Goal: Participate in discussion: Engage in conversation with other users on a specific topic

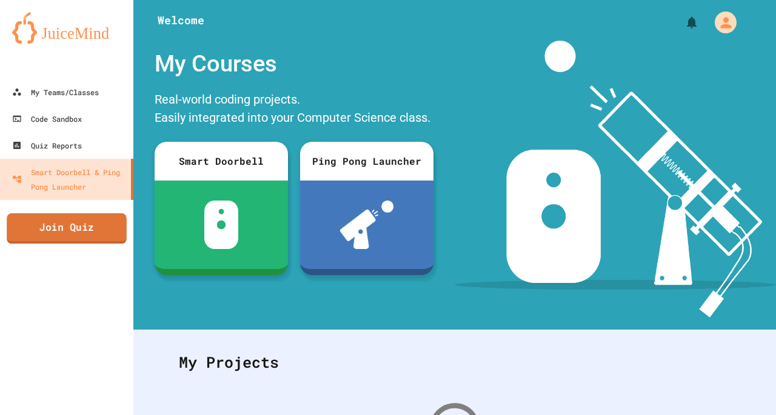
click at [76, 226] on link "Join Quiz" at bounding box center [67, 228] width 120 height 30
click at [728, 27] on button "My Account" at bounding box center [725, 22] width 28 height 28
click at [103, 415] on div at bounding box center [388, 415] width 776 height 0
click at [92, 228] on link "Join Quiz" at bounding box center [66, 228] width 119 height 30
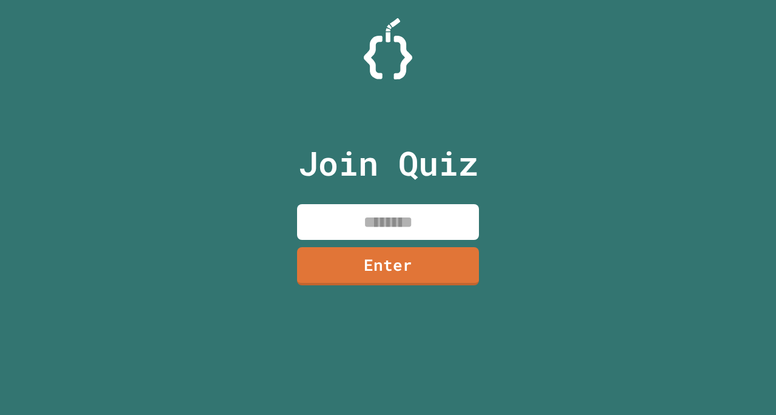
click at [364, 236] on input at bounding box center [388, 222] width 182 height 36
type input "********"
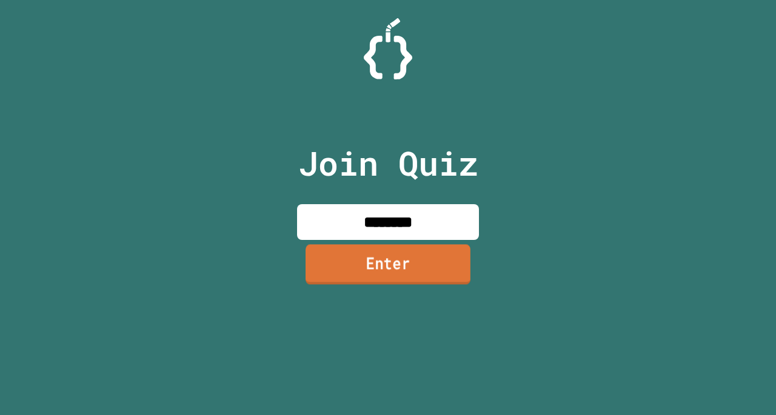
click at [443, 264] on link "Enter" at bounding box center [387, 264] width 165 height 40
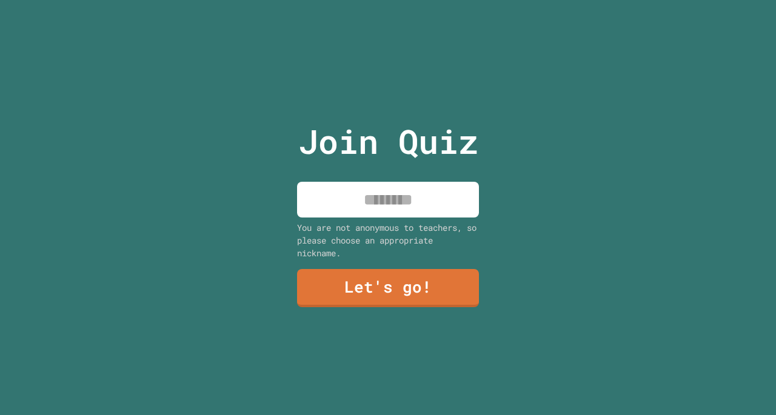
click at [436, 204] on input at bounding box center [388, 200] width 182 height 36
type input "******"
click at [412, 283] on link "Let's go!" at bounding box center [388, 288] width 182 height 38
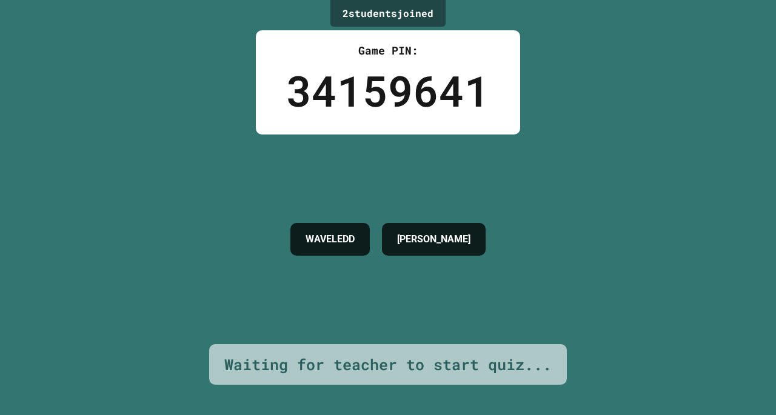
click at [598, 175] on div "2 student s joined Game PIN: 34159641 WAVELEDD [PERSON_NAME] Waiting for teache…" at bounding box center [388, 207] width 776 height 415
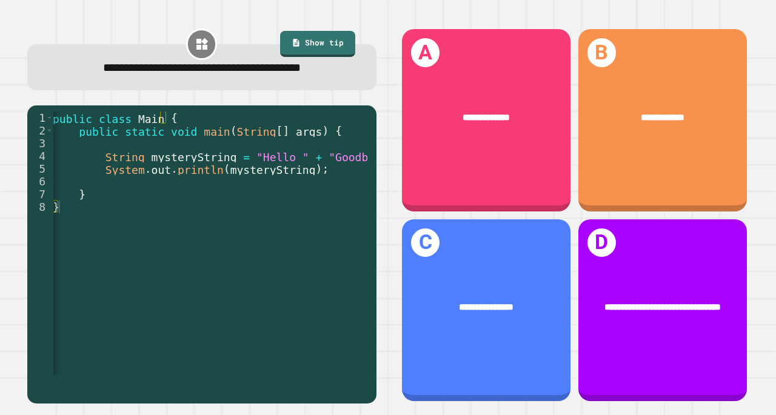
scroll to position [0, 4]
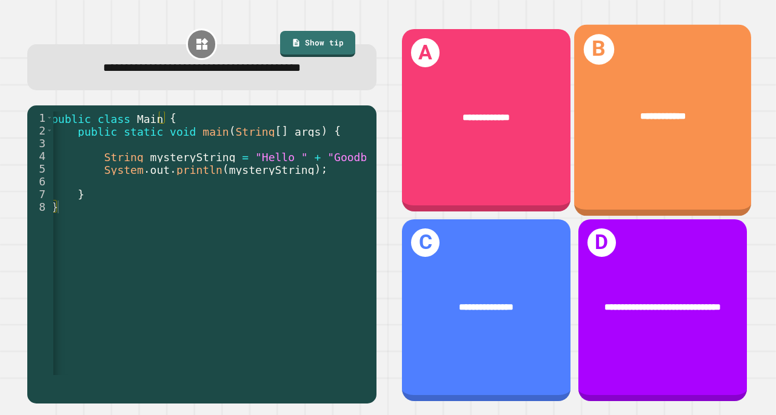
click at [613, 144] on div "**********" at bounding box center [662, 120] width 177 height 191
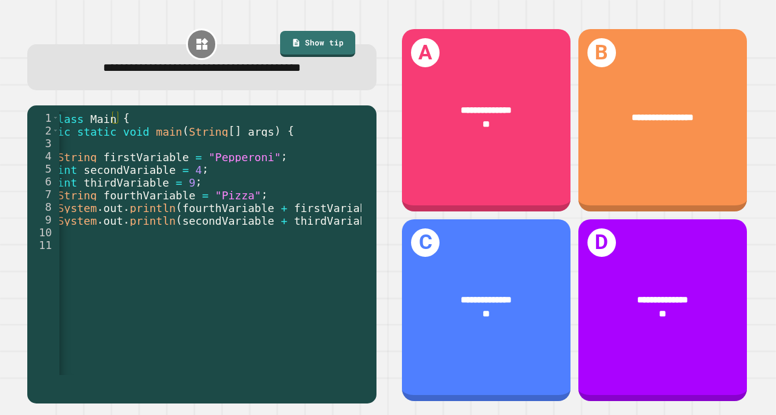
scroll to position [0, 57]
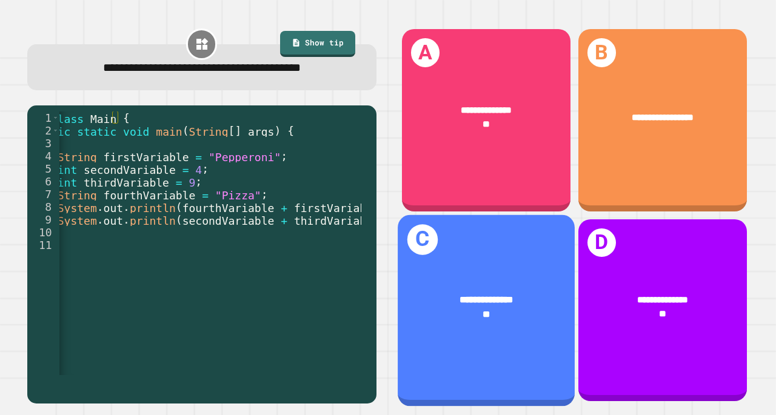
click at [489, 273] on div "**********" at bounding box center [486, 307] width 177 height 68
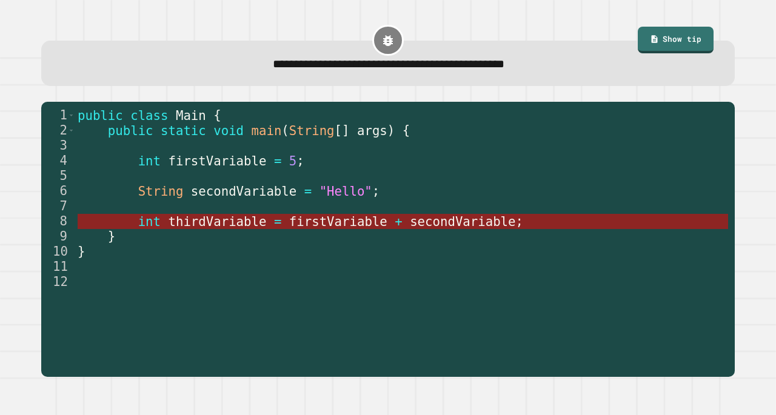
click at [355, 225] on span "firstVariable" at bounding box center [338, 221] width 98 height 15
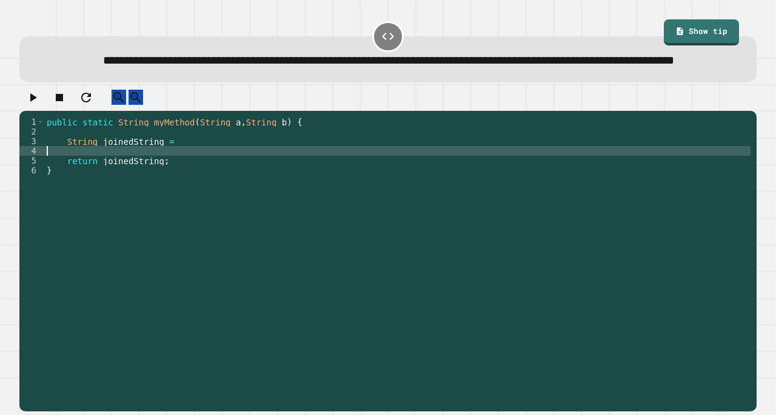
click at [170, 179] on div "public static String myMethod ( String a , String b ) { String joinedString = r…" at bounding box center [397, 243] width 706 height 252
click at [181, 174] on div "public static String myMethod ( String a , String b ) { String joinedString = r…" at bounding box center [397, 243] width 706 height 252
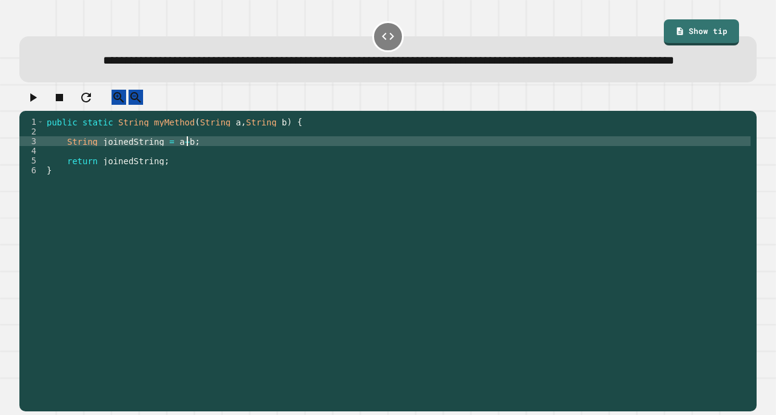
scroll to position [0, 9]
type textarea "**********"
click at [34, 105] on icon "button" at bounding box center [32, 97] width 15 height 15
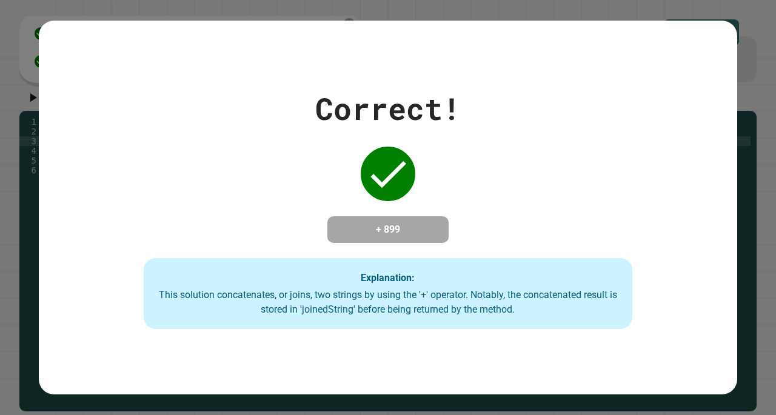
click at [372, 222] on h4 "+ 899" at bounding box center [387, 229] width 97 height 15
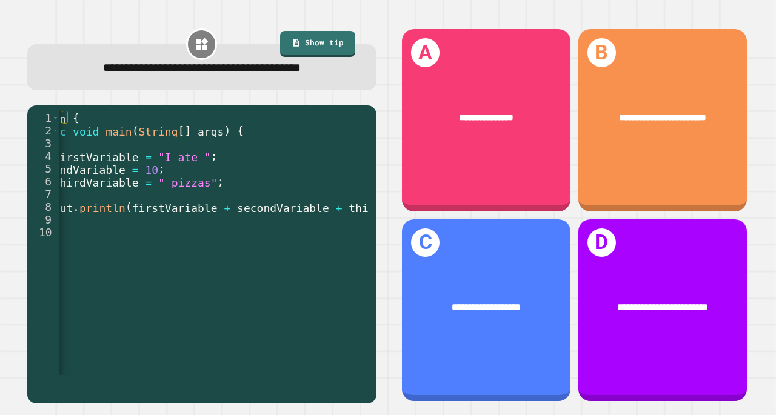
scroll to position [0, 107]
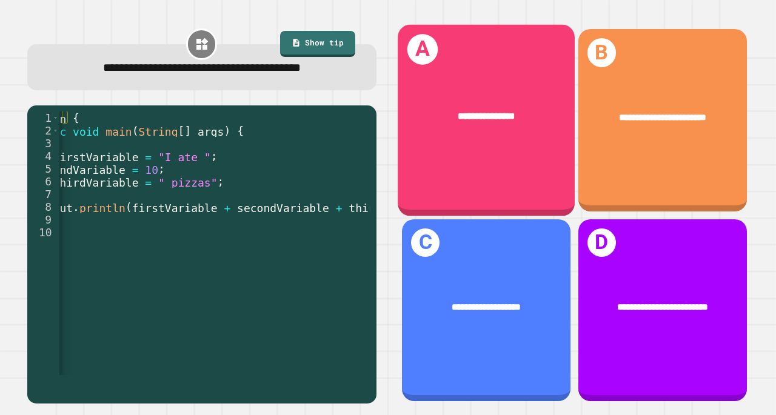
click at [493, 127] on div "**********" at bounding box center [486, 117] width 177 height 53
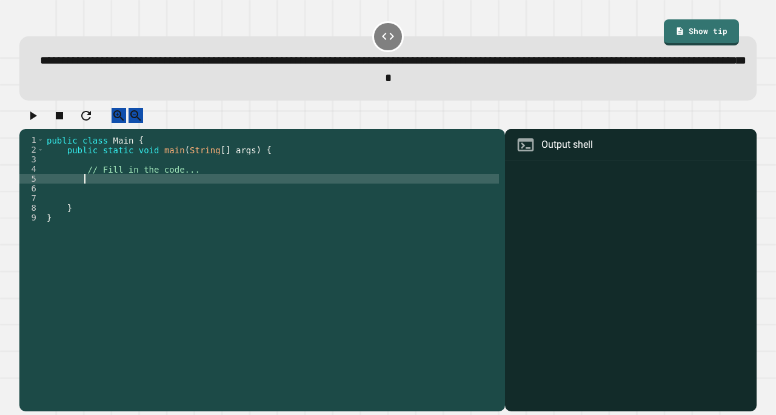
click at [162, 194] on div "public class Main { public static void main ( String [ ] args ) { // Fill in th…" at bounding box center [271, 261] width 455 height 252
click at [37, 120] on icon "button" at bounding box center [33, 116] width 7 height 8
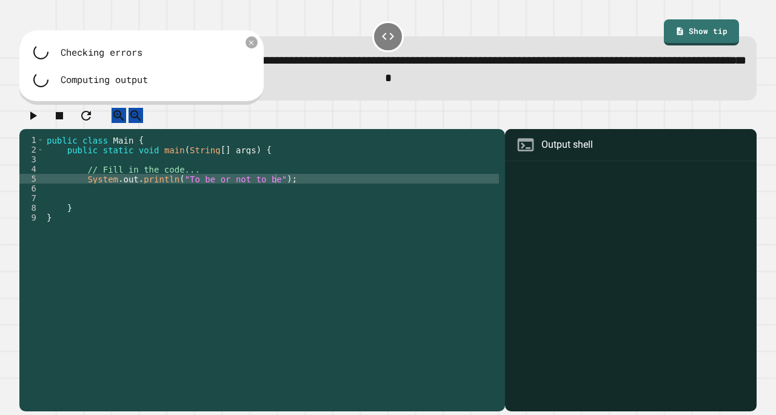
click at [67, 121] on icon "button" at bounding box center [59, 115] width 15 height 15
click at [175, 190] on div "public class Main { public static void main ( String [ ] args ) { // Fill in th…" at bounding box center [271, 261] width 455 height 252
click at [33, 117] on icon "button" at bounding box center [32, 115] width 15 height 15
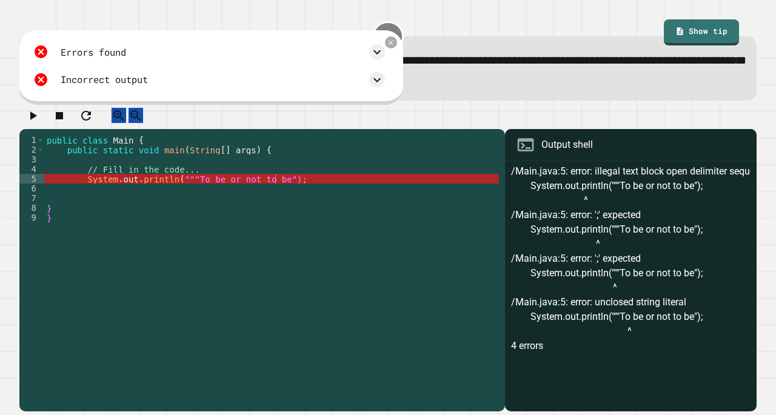
click at [176, 190] on div "public class Main { public static void main ( String [ ] args ) { // Fill in th…" at bounding box center [271, 261] width 455 height 252
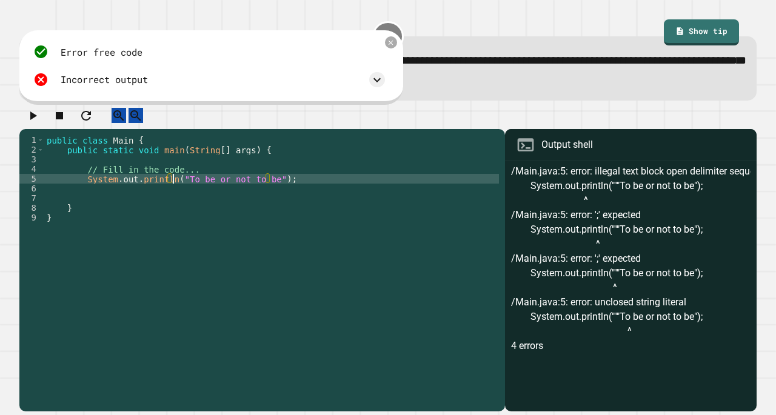
scroll to position [0, 9]
click at [272, 188] on div "public class Main { public static void main ( String [ ] args ) { // Fill in th…" at bounding box center [271, 261] width 455 height 252
click at [32, 122] on icon "button" at bounding box center [32, 115] width 15 height 15
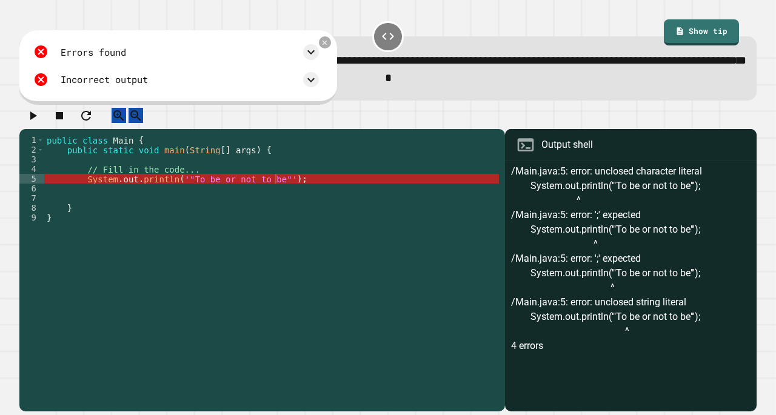
click at [290, 194] on div "public class Main { public static void main ( String [ ] args ) { // Fill in th…" at bounding box center [271, 261] width 455 height 252
click at [204, 183] on div "public class Main { public static void main ( String [ ] args ) { // Fill in th…" at bounding box center [271, 261] width 455 height 252
type textarea "**********"
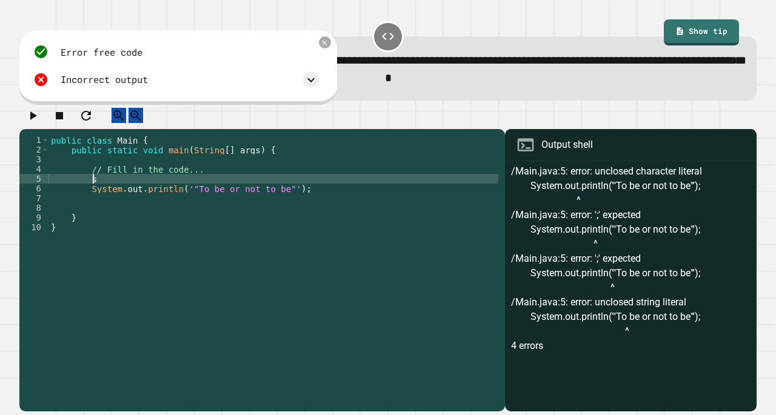
type textarea "*"
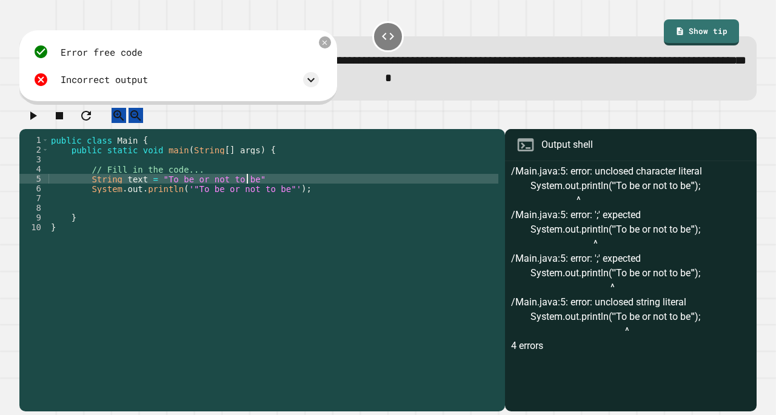
click at [231, 202] on div "public class Main { public static void main ( String [ ] args ) { // Fill in th…" at bounding box center [273, 261] width 450 height 252
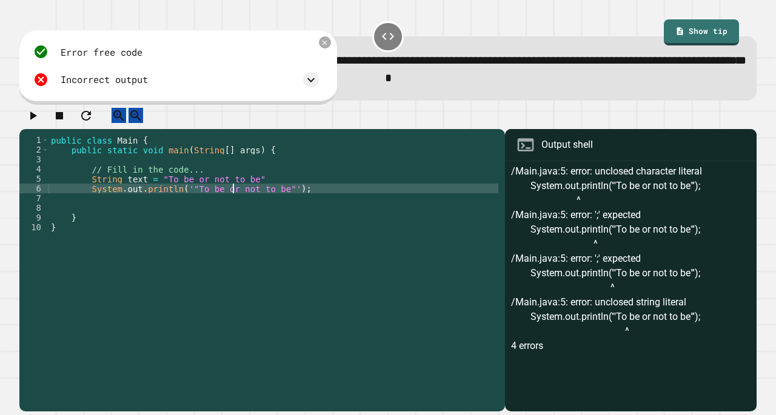
click at [231, 202] on div "public class Main { public static void main ( String [ ] args ) { // Fill in th…" at bounding box center [273, 261] width 450 height 252
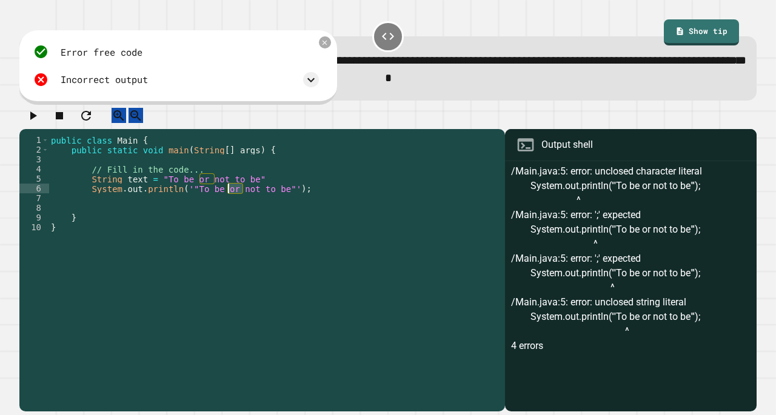
click at [231, 202] on div "public class Main { public static void main ( String [ ] args ) { // Fill in th…" at bounding box center [273, 261] width 450 height 252
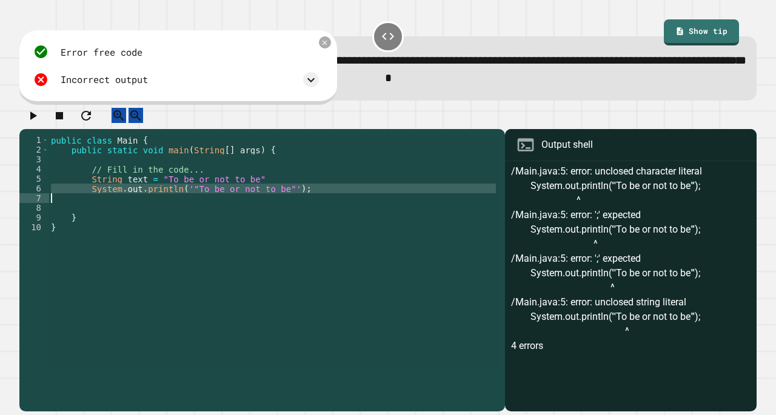
click at [276, 198] on div "public class Main { public static void main ( String [ ] args ) { // Fill in th…" at bounding box center [273, 251] width 450 height 233
click at [276, 198] on div "public class Main { public static void main ( String [ ] args ) { // Fill in th…" at bounding box center [273, 261] width 450 height 252
click at [28, 108] on div "**********" at bounding box center [388, 259] width 745 height 311
click at [40, 118] on icon "button" at bounding box center [32, 115] width 15 height 15
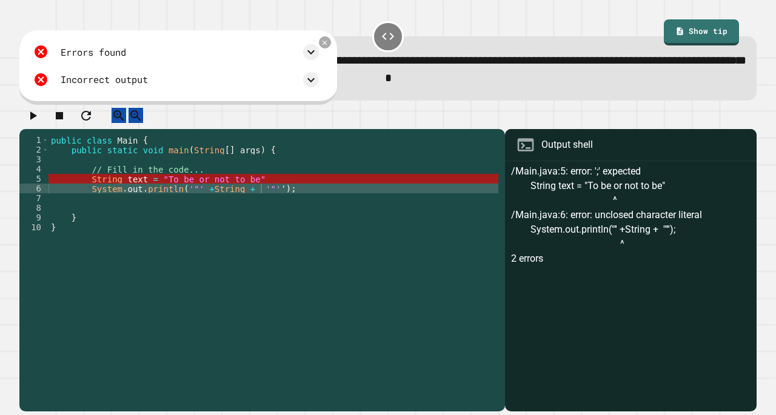
click at [279, 193] on div "public class Main { public static void main ( String [ ] args ) { // Fill in th…" at bounding box center [273, 261] width 450 height 252
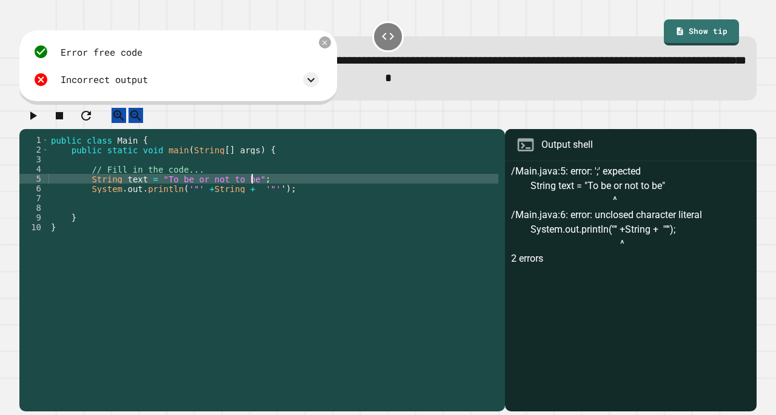
scroll to position [0, 13]
click at [40, 123] on button "button" at bounding box center [32, 115] width 15 height 15
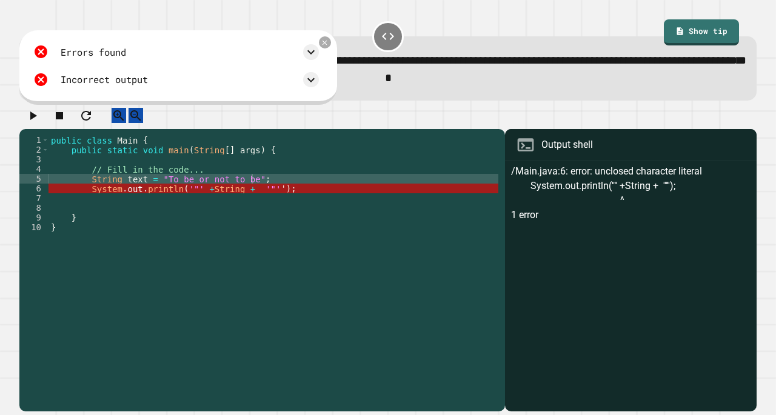
click at [208, 202] on div "public class Main { public static void main ( String [ ] args ) { // Fill in th…" at bounding box center [273, 261] width 450 height 252
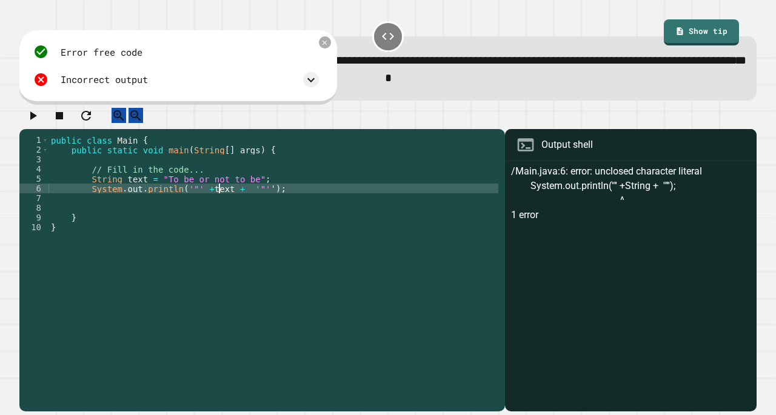
scroll to position [0, 12]
click at [40, 123] on button "button" at bounding box center [32, 115] width 15 height 15
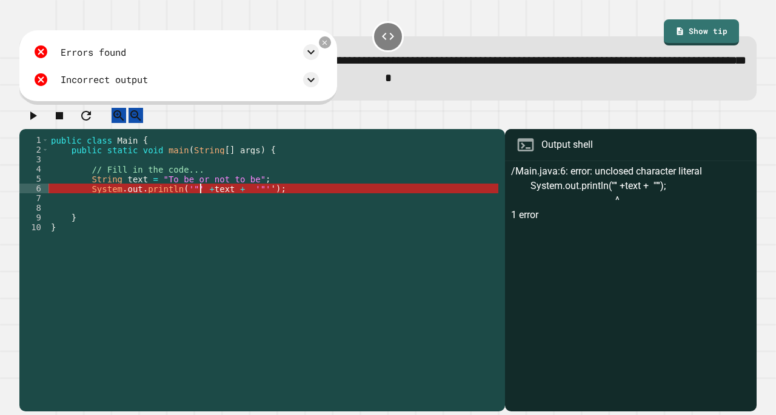
click at [200, 204] on div "public class Main { public static void main ( String [ ] args ) { // Fill in th…" at bounding box center [273, 261] width 450 height 252
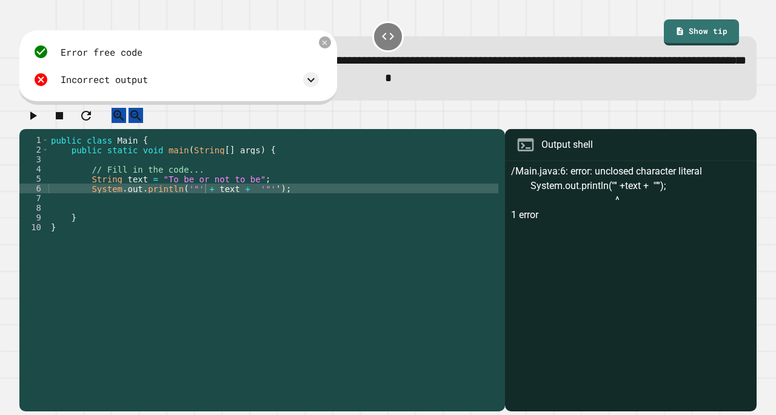
click at [38, 123] on icon "button" at bounding box center [32, 115] width 15 height 15
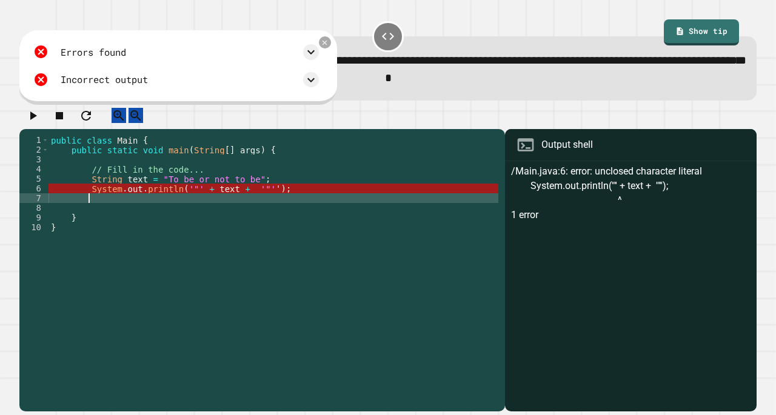
scroll to position [0, 2]
click at [301, 207] on div "public class Main { public static void main ( String [ ] args ) { // Fill in th…" at bounding box center [273, 261] width 450 height 252
click at [301, 202] on div "public class Main { public static void main ( String [ ] args ) { // Fill in th…" at bounding box center [273, 261] width 450 height 252
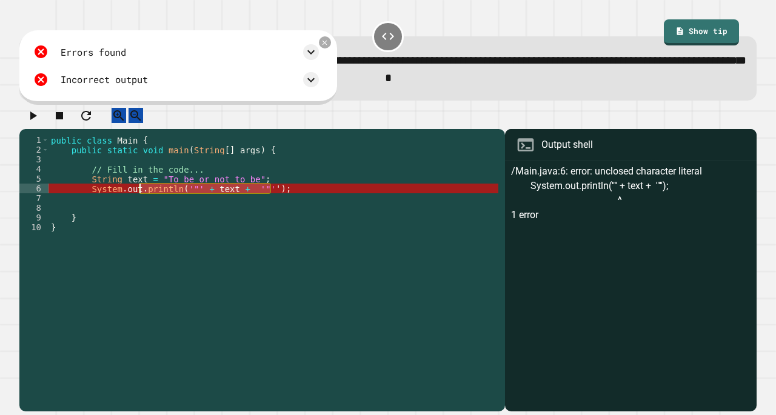
drag, startPoint x: 301, startPoint y: 202, endPoint x: 145, endPoint y: 197, distance: 155.8
click at [145, 197] on div "public class Main { public static void main ( String [ ] args ) { // Fill in th…" at bounding box center [273, 261] width 450 height 252
click at [664, 33] on link "Show tip" at bounding box center [702, 32] width 76 height 27
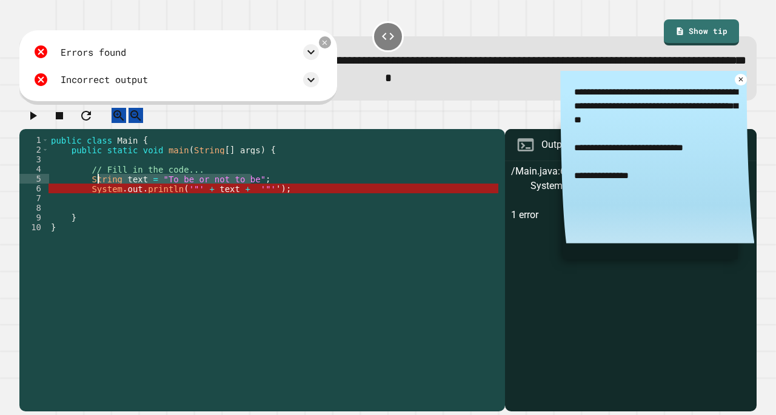
drag, startPoint x: 287, startPoint y: 193, endPoint x: 96, endPoint y: 188, distance: 191.6
click at [96, 188] on div "public class Main { public static void main ( String [ ] args ) { // Fill in th…" at bounding box center [273, 261] width 450 height 252
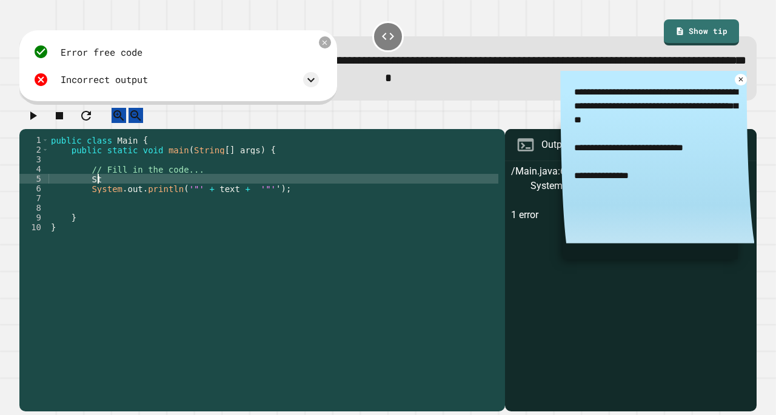
type textarea "*"
click at [264, 198] on div "public class Main { public static void main ( String [ ] args ) { // Fill in th…" at bounding box center [273, 261] width 450 height 252
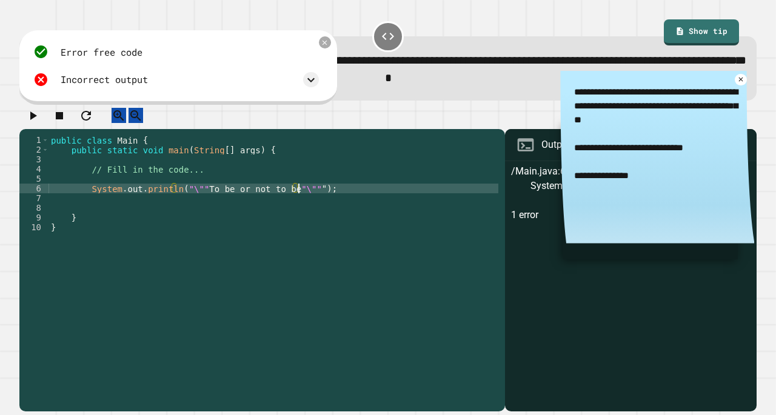
scroll to position [0, 17]
click at [47, 129] on div at bounding box center [387, 118] width 737 height 21
click at [27, 123] on button "button" at bounding box center [32, 115] width 15 height 15
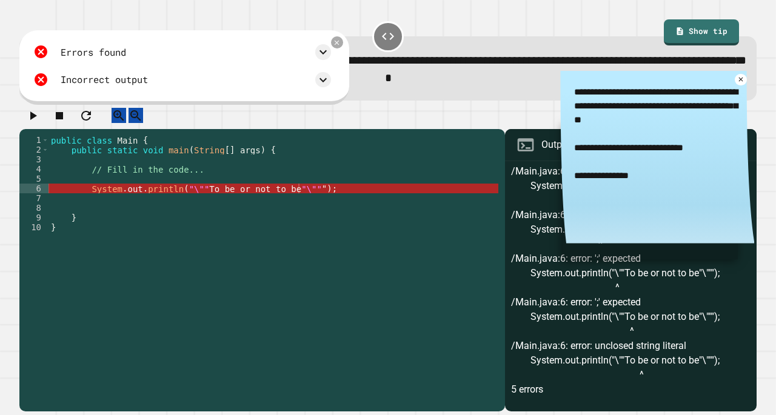
click at [193, 201] on div "public class Main { public static void main ( String [ ] args ) { // Fill in th…" at bounding box center [273, 261] width 450 height 252
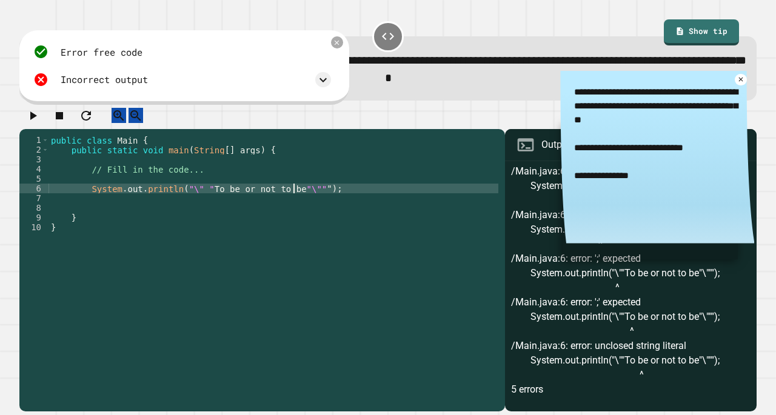
click at [293, 202] on div "public class Main { public static void main ( String [ ] args ) { // Fill in th…" at bounding box center [273, 261] width 450 height 252
click at [40, 123] on icon "button" at bounding box center [32, 115] width 15 height 15
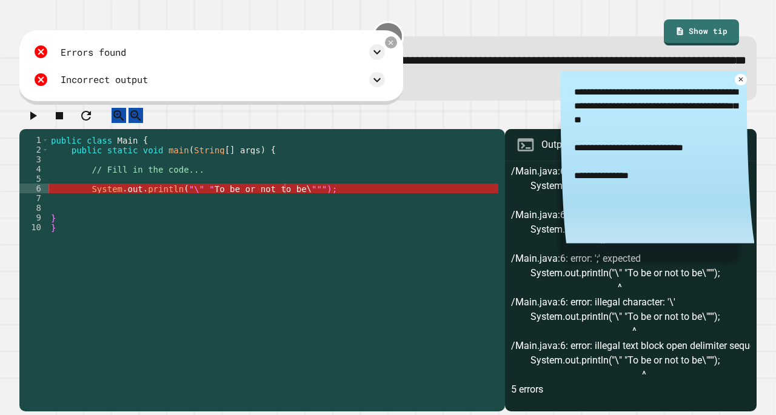
click at [302, 203] on div "public class Main { public static void main ( String [ ] args ) { // Fill in th…" at bounding box center [273, 261] width 450 height 252
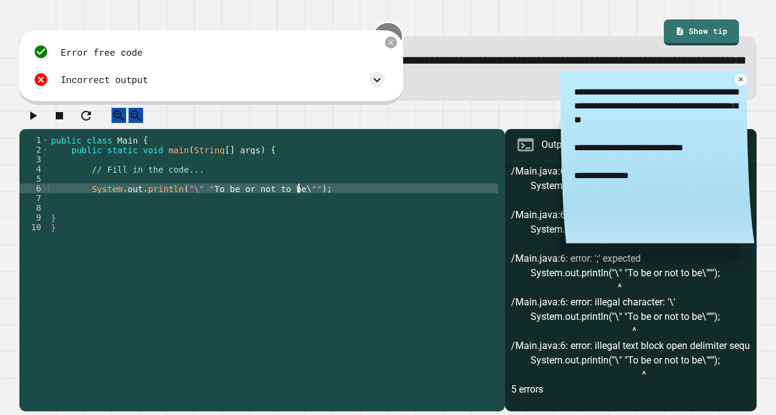
type textarea "**********"
click at [40, 123] on icon "button" at bounding box center [32, 115] width 15 height 15
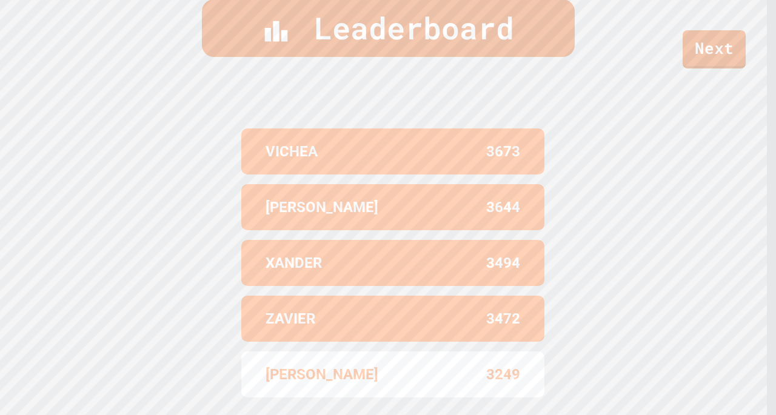
scroll to position [463, 0]
drag, startPoint x: 453, startPoint y: 241, endPoint x: 430, endPoint y: 251, distance: 26.0
click at [430, 253] on div "3494" at bounding box center [456, 264] width 127 height 22
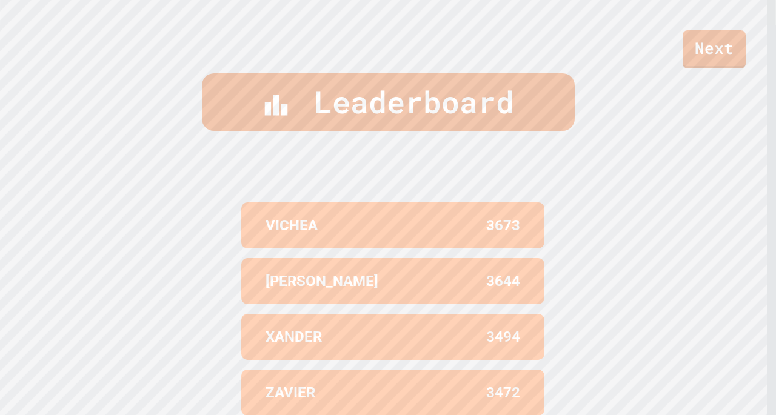
click at [501, 270] on p "3644" at bounding box center [503, 281] width 34 height 22
click at [371, 223] on div "VICHEA" at bounding box center [328, 226] width 127 height 22
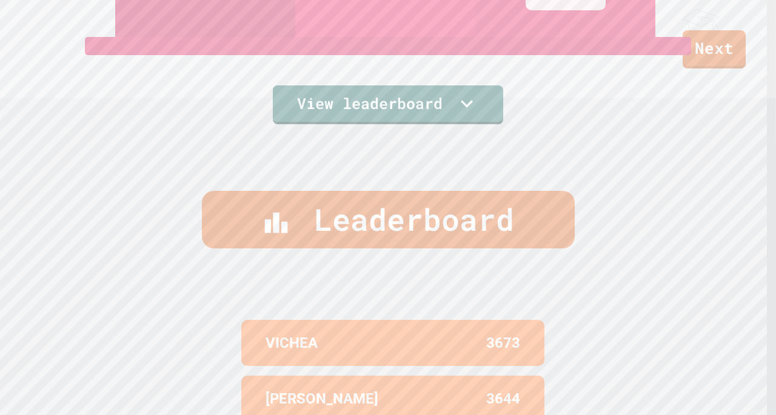
scroll to position [242, 0]
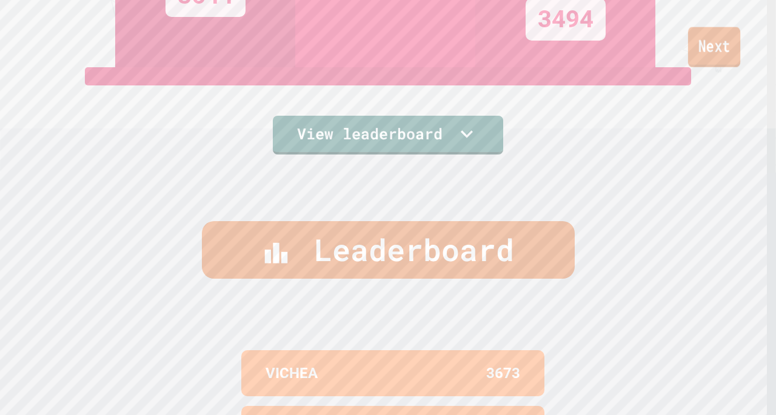
click at [691, 43] on link "Next" at bounding box center [714, 47] width 52 height 40
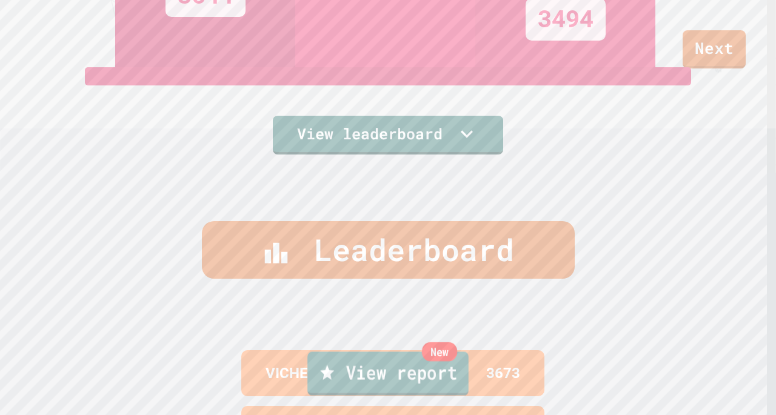
click at [362, 358] on link "New View report" at bounding box center [387, 374] width 161 height 44
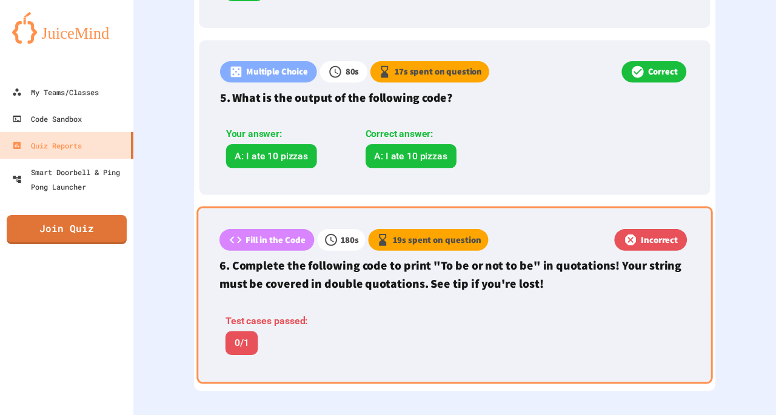
click at [288, 264] on p "6. Complete the following code to print "To be or not to be" in quotations! You…" at bounding box center [454, 275] width 470 height 36
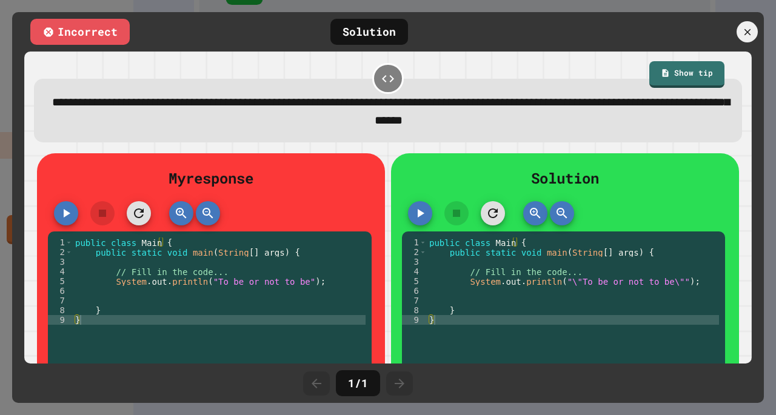
scroll to position [49, 0]
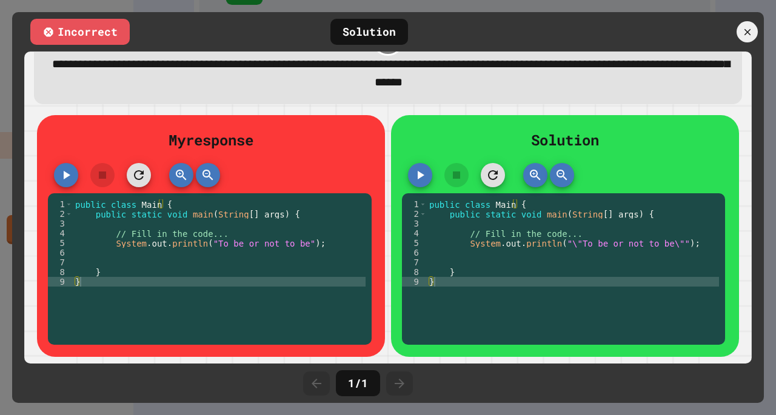
click at [254, 279] on div "public class Main { public static void main ( String [ ] args ) { // Fill in th…" at bounding box center [219, 271] width 293 height 145
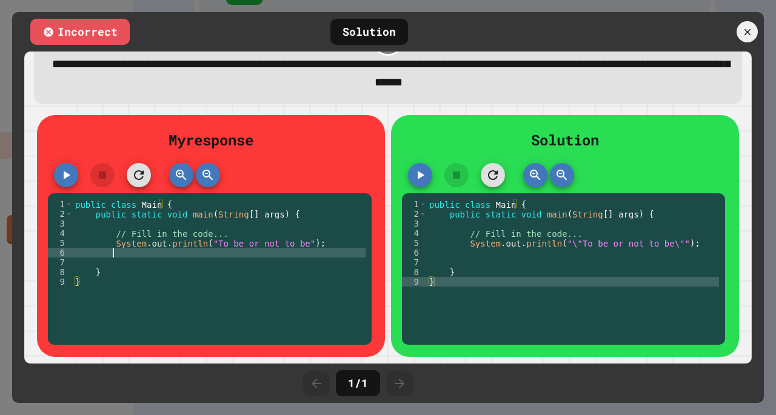
click at [266, 241] on div "public class Main { public static void main ( String [ ] args ) { // Fill in th…" at bounding box center [219, 271] width 293 height 145
type textarea "*"
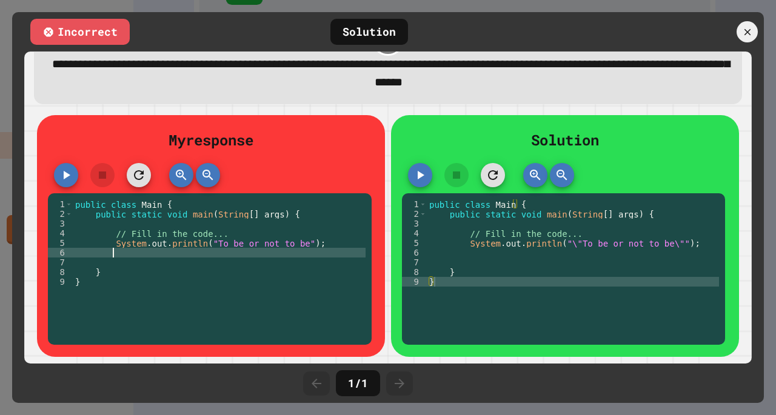
type textarea "**"
type textarea "*"
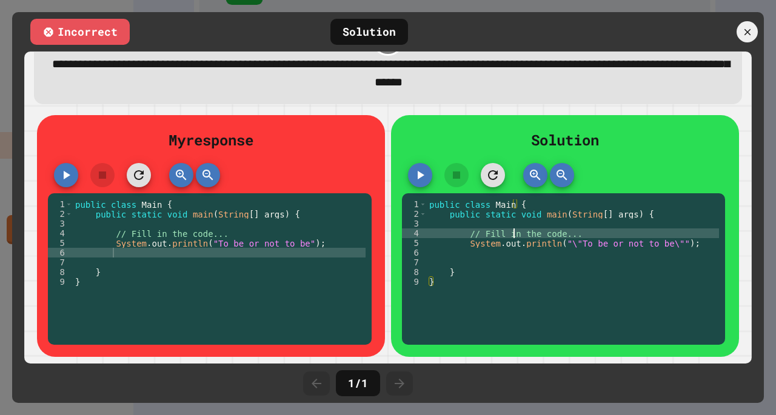
click at [508, 221] on div "public class Main { public static void main ( String [ ] args ) { // Fill in th…" at bounding box center [573, 271] width 293 height 145
click at [204, 235] on div "public class Main { public static void main ( String [ ] args ) { // Fill in th…" at bounding box center [219, 271] width 293 height 145
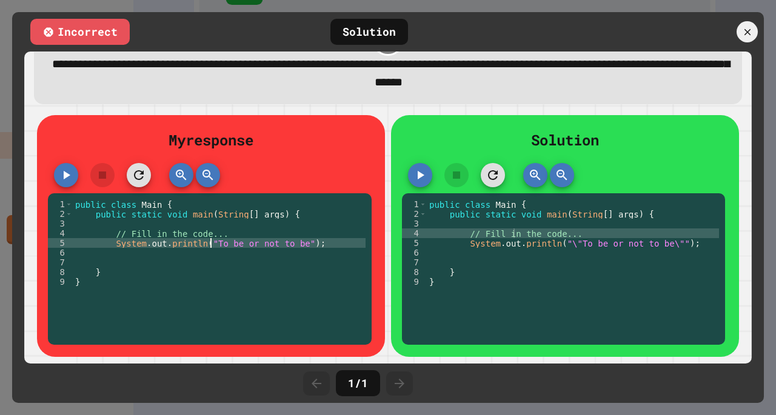
type textarea "**********"
click at [522, 228] on div "public class Main { public static void main ( String [ ] args ) { // Fill in th…" at bounding box center [573, 271] width 293 height 145
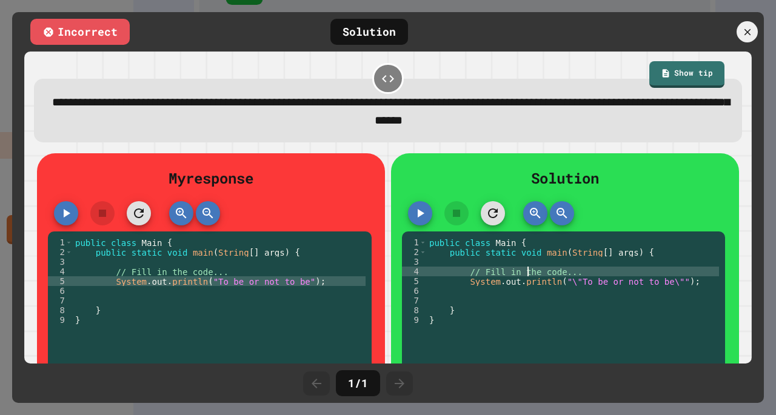
scroll to position [49, 0]
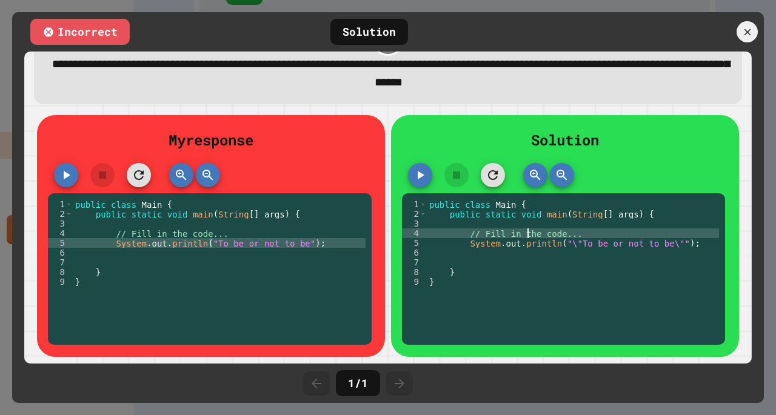
click at [134, 170] on icon "button" at bounding box center [139, 175] width 10 height 10
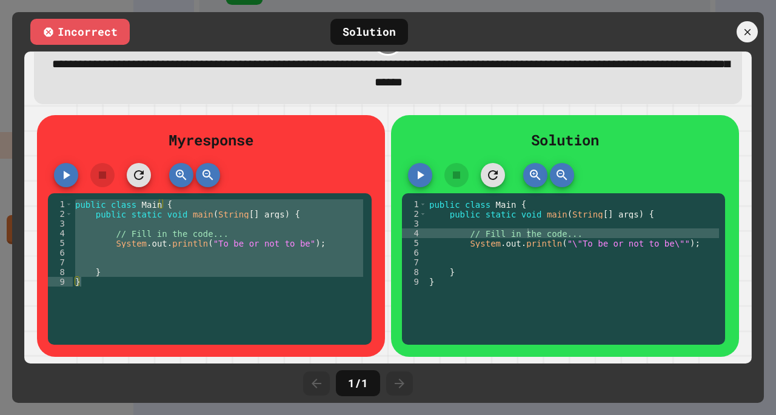
click at [158, 236] on div "public class Main { public static void main ( String [ ] args ) { // Fill in th…" at bounding box center [219, 262] width 293 height 126
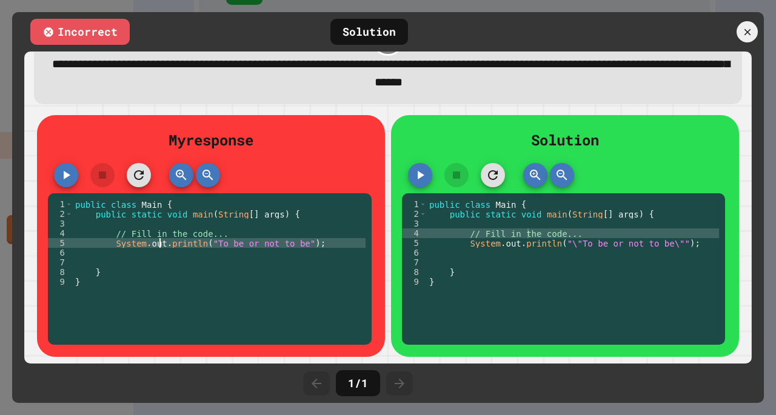
click at [189, 255] on div "public class Main { public static void main ( String [ ] args ) { // Fill in th…" at bounding box center [219, 271] width 293 height 145
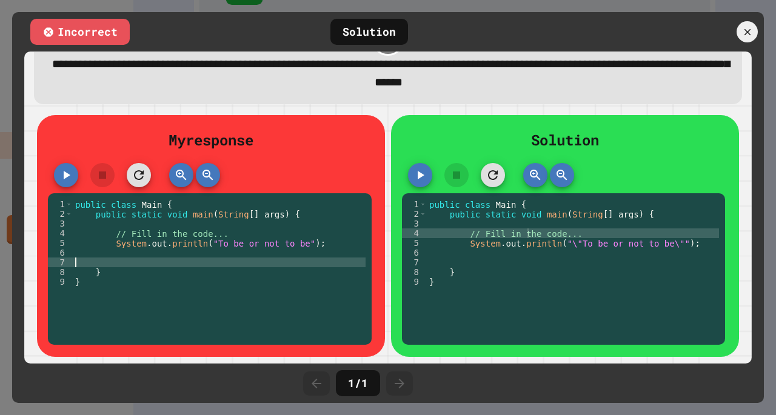
scroll to position [0, 0]
type textarea "*"
type textarea "**"
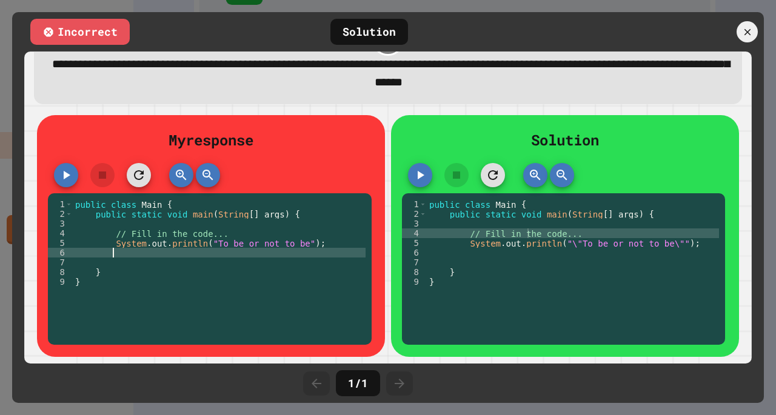
click at [191, 238] on div "public class Main { public static void main ( String [ ] args ) { // Fill in th…" at bounding box center [219, 271] width 293 height 145
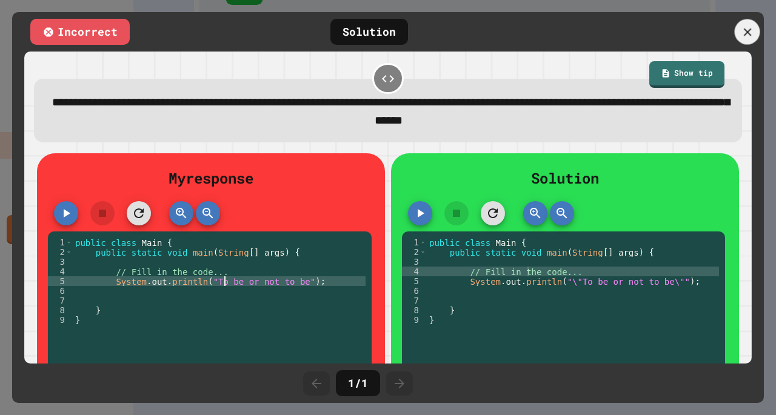
type textarea "**********"
click at [681, 73] on link "Show tip" at bounding box center [687, 73] width 68 height 28
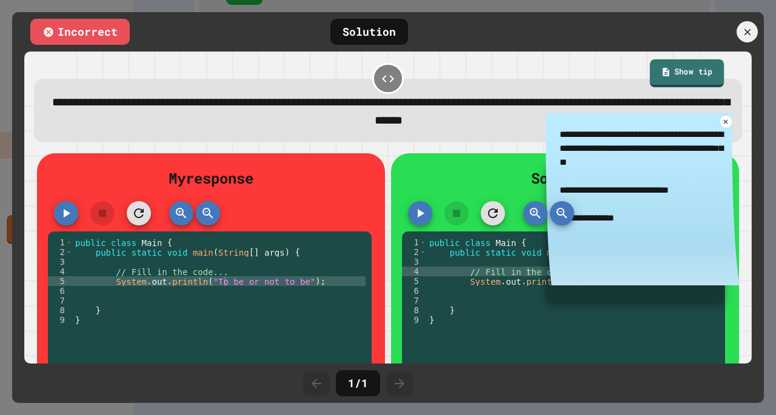
click at [679, 73] on link "Show tip" at bounding box center [687, 73] width 74 height 28
click at [741, 29] on icon at bounding box center [747, 31] width 13 height 13
